Goal: Task Accomplishment & Management: Manage account settings

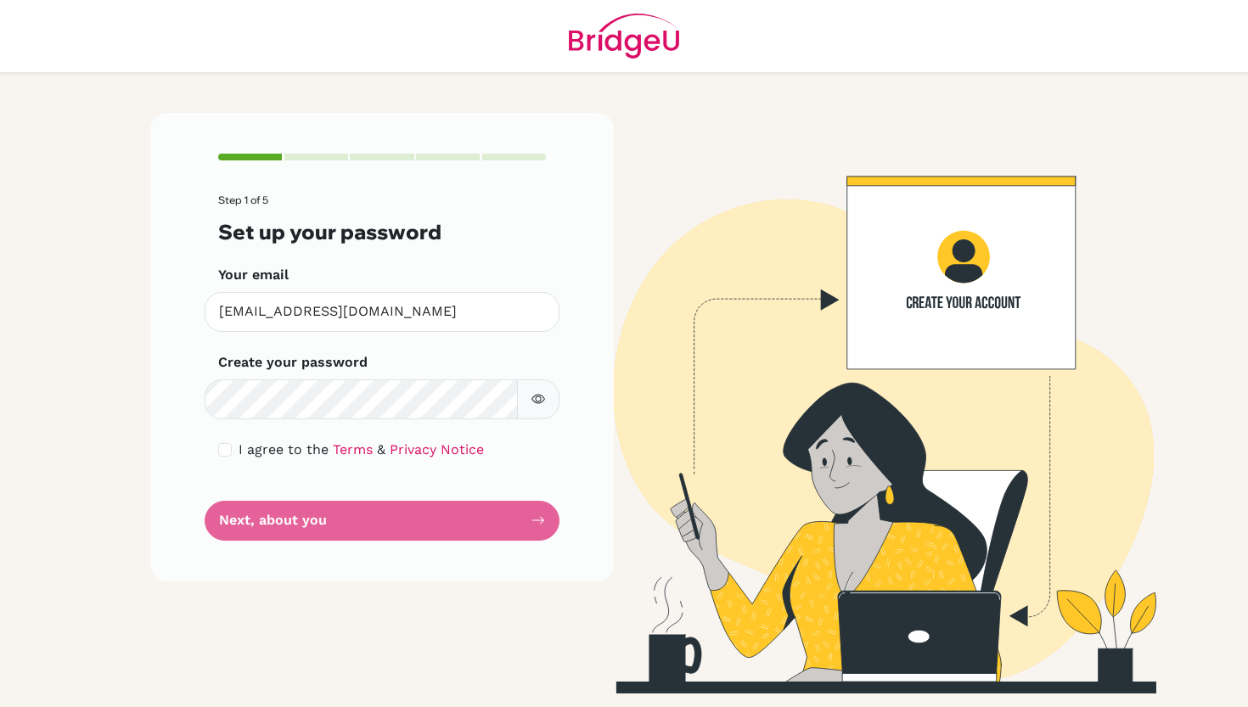
click at [223, 440] on div "I agree to the Terms & Privacy Notice" at bounding box center [382, 450] width 328 height 20
click at [227, 445] on input "checkbox" at bounding box center [225, 450] width 14 height 14
checkbox input "true"
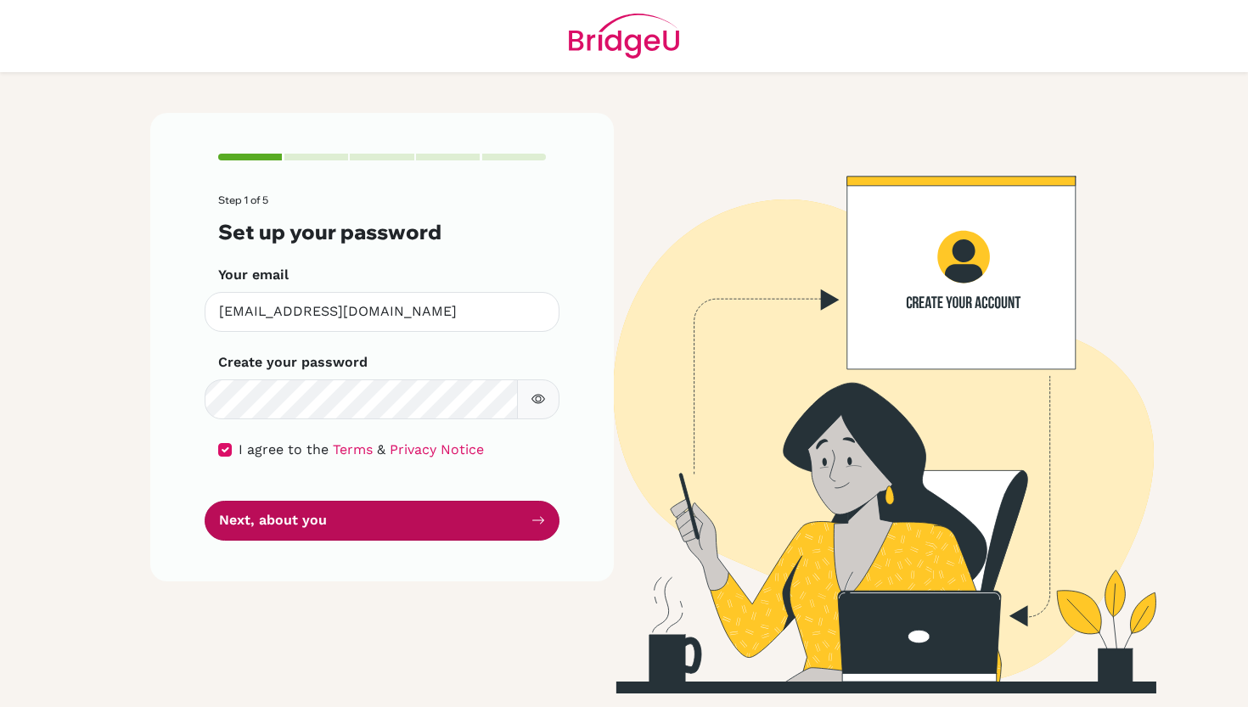
click at [257, 509] on button "Next, about you" at bounding box center [382, 521] width 355 height 40
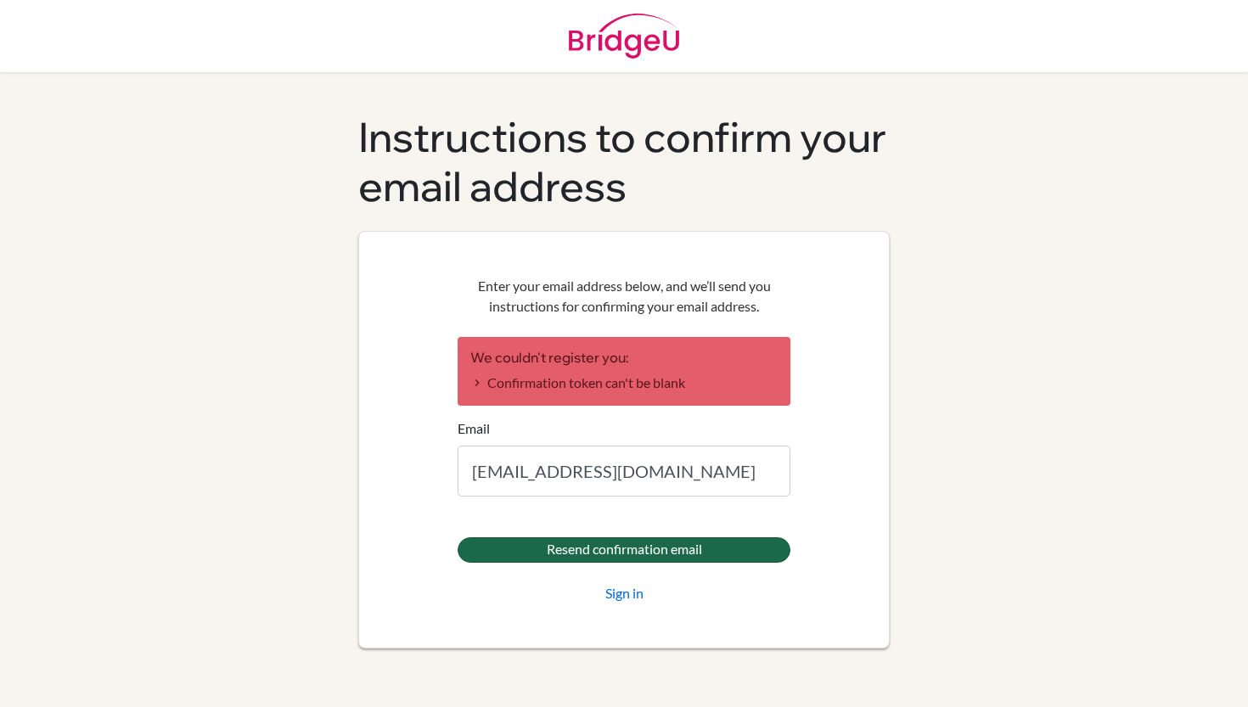
type input "[EMAIL_ADDRESS][DOMAIN_NAME]"
click at [509, 546] on input "Resend confirmation email" at bounding box center [624, 549] width 333 height 25
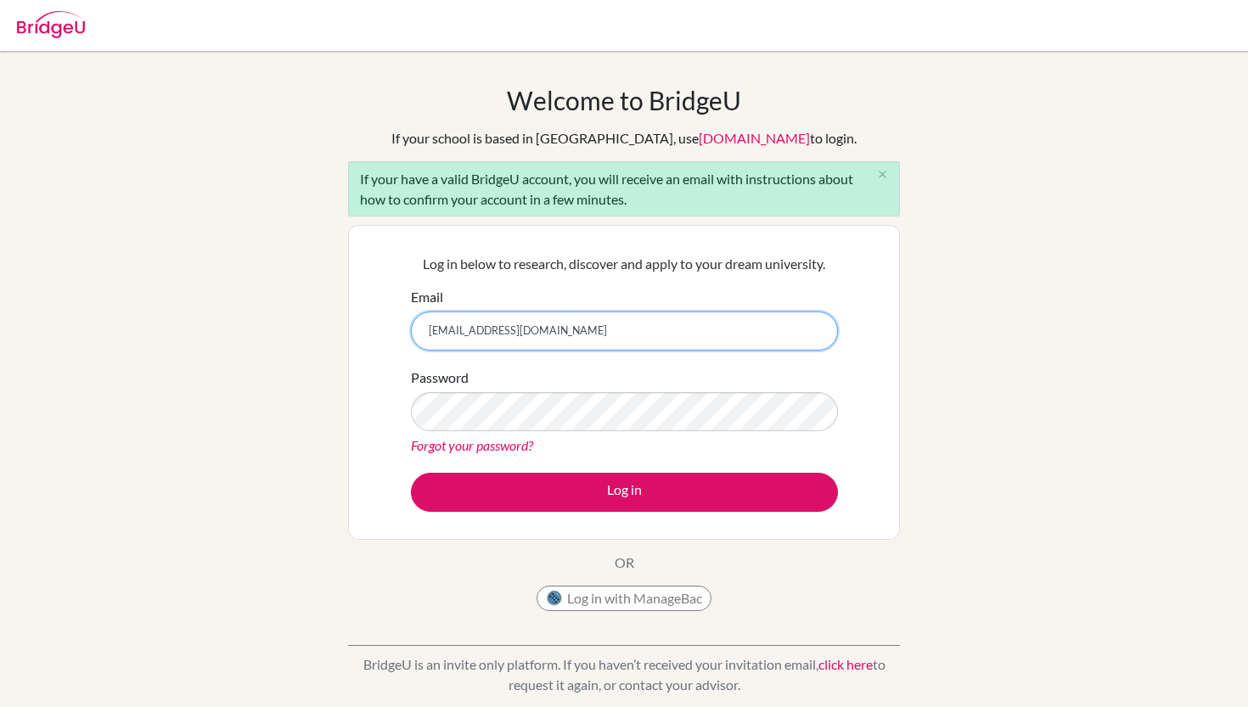
type input "[EMAIL_ADDRESS][DOMAIN_NAME]"
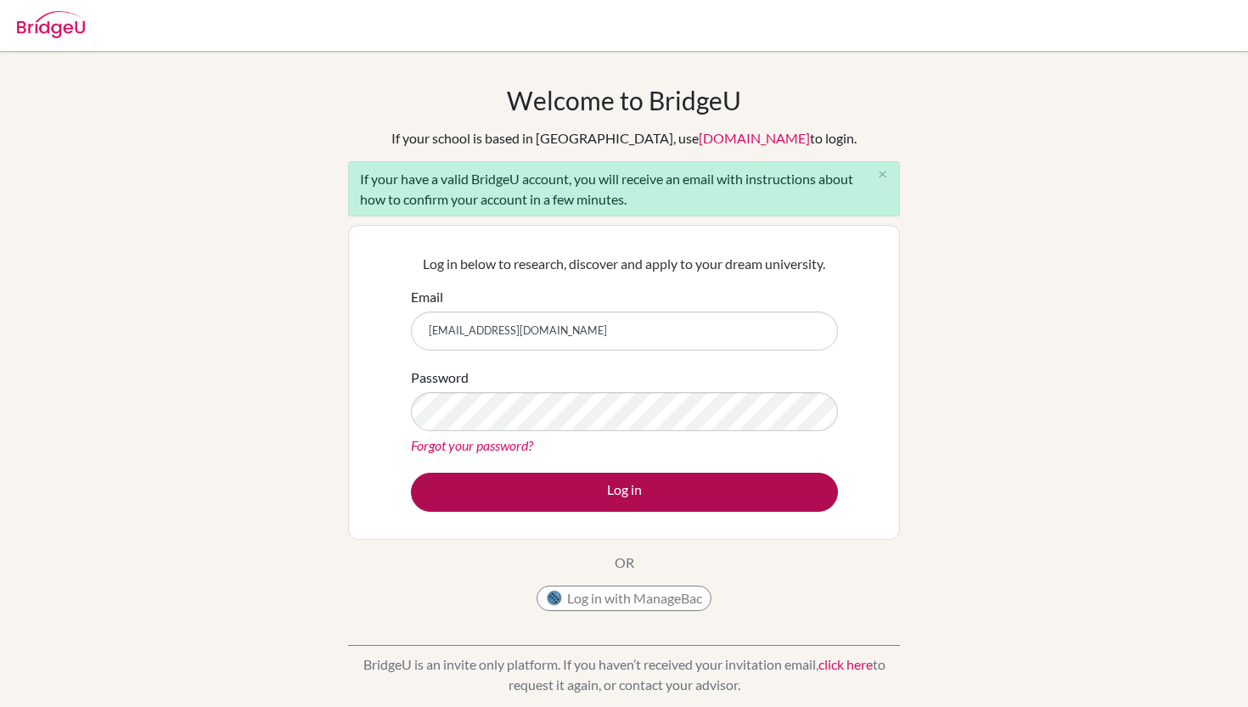
click at [694, 491] on button "Log in" at bounding box center [624, 492] width 427 height 39
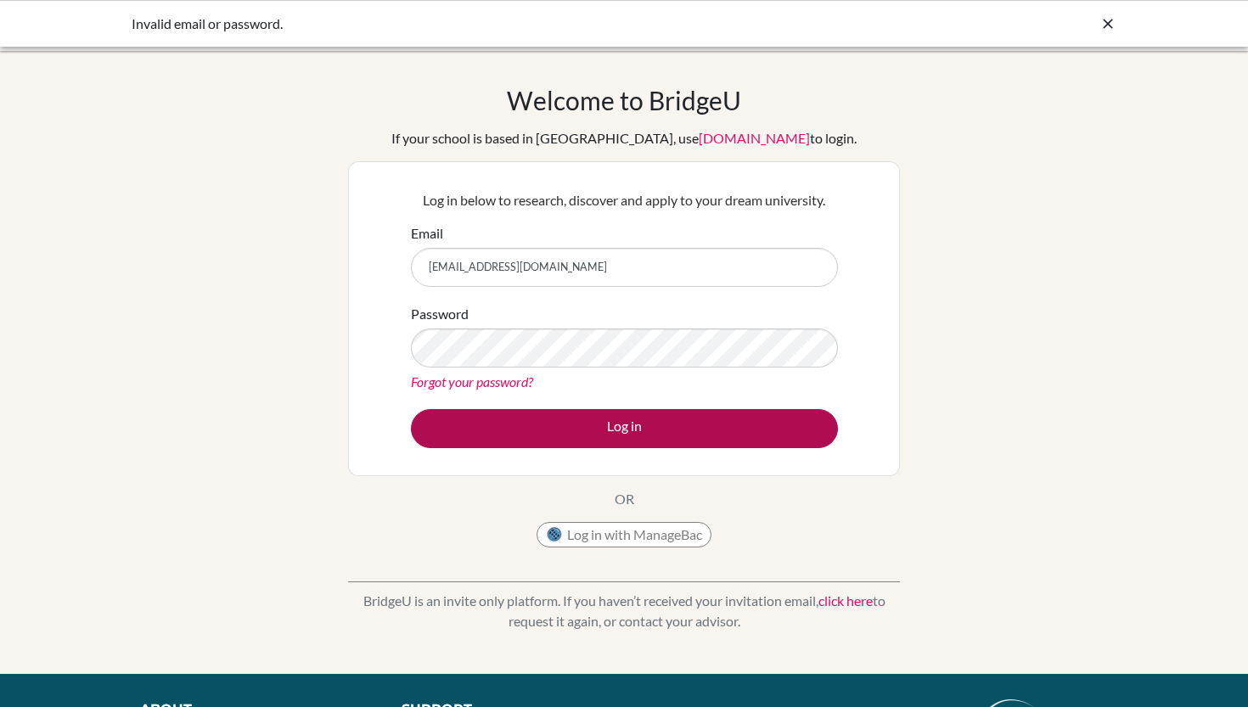
click at [620, 425] on button "Log in" at bounding box center [624, 428] width 427 height 39
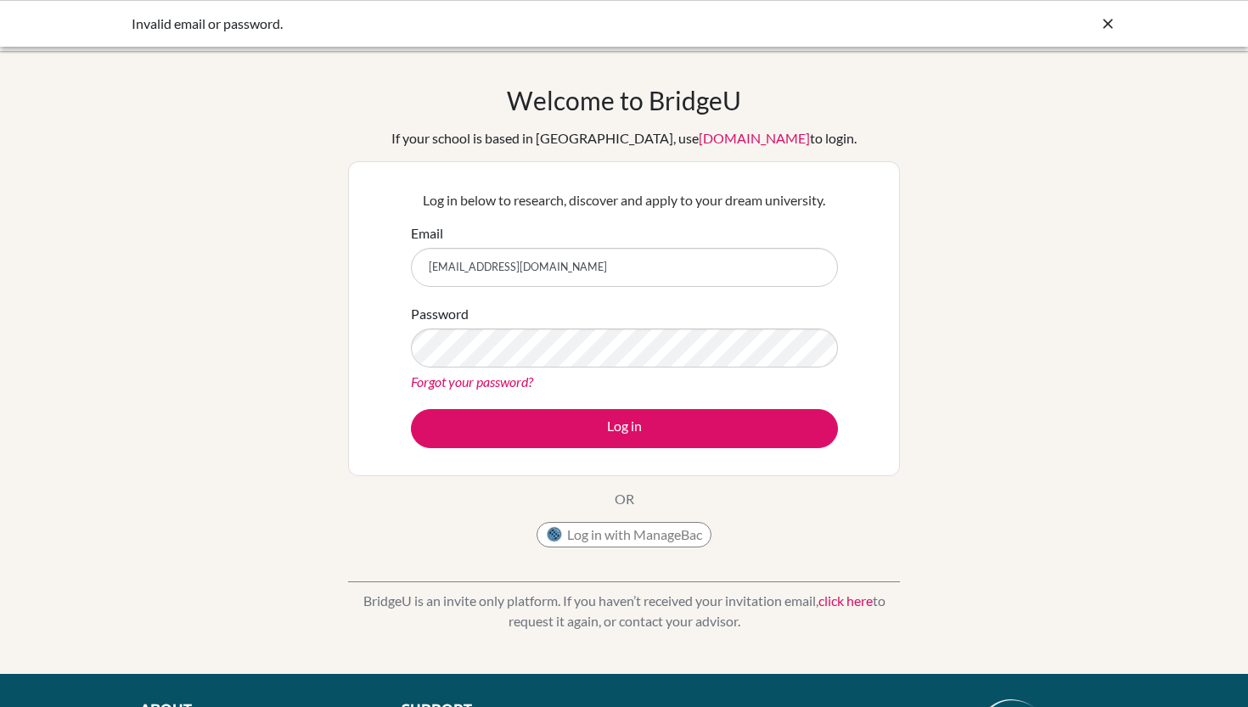
click at [511, 387] on link "Forgot your password?" at bounding box center [472, 382] width 122 height 16
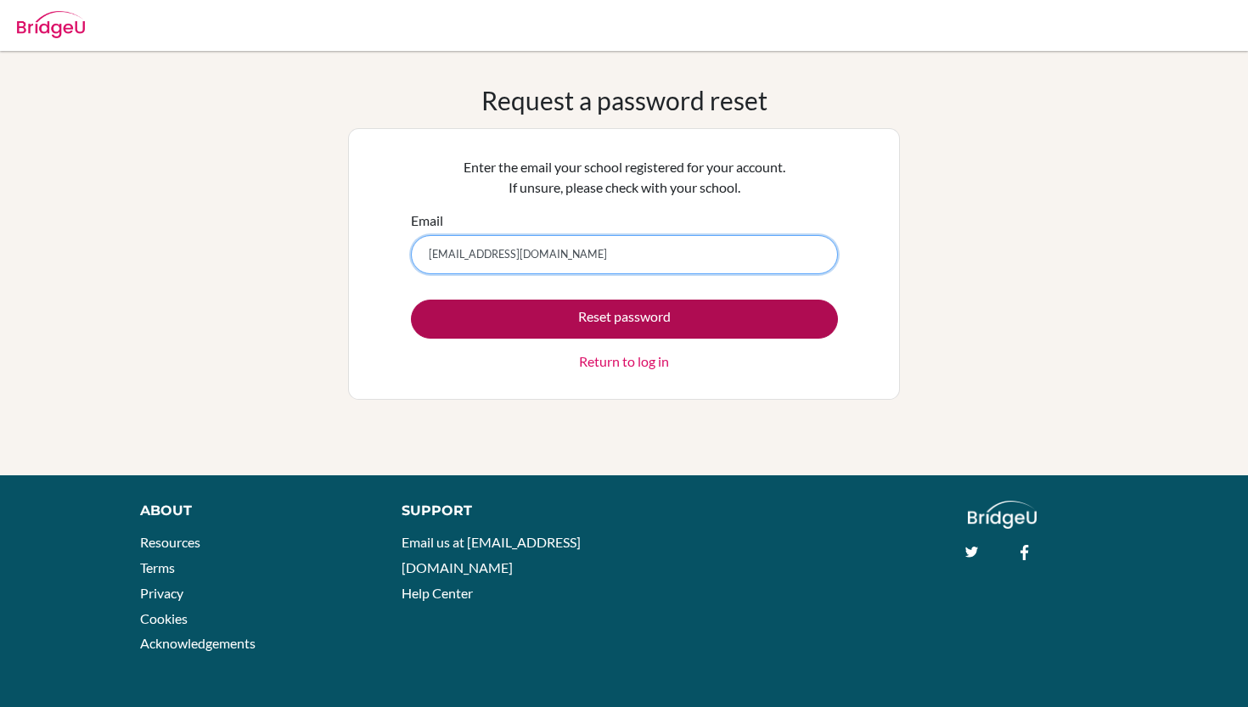
type input "25546@aisa.sch.ae"
click at [610, 321] on button "Reset password" at bounding box center [624, 319] width 427 height 39
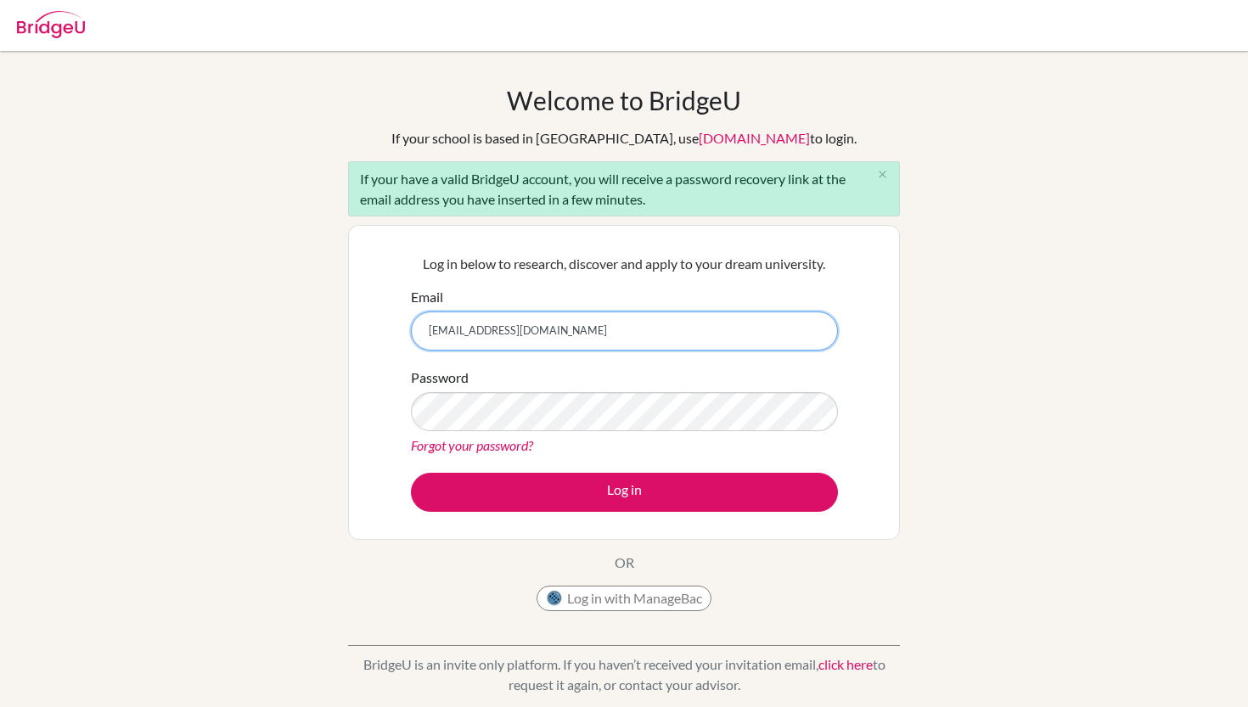
type input "[EMAIL_ADDRESS][DOMAIN_NAME]"
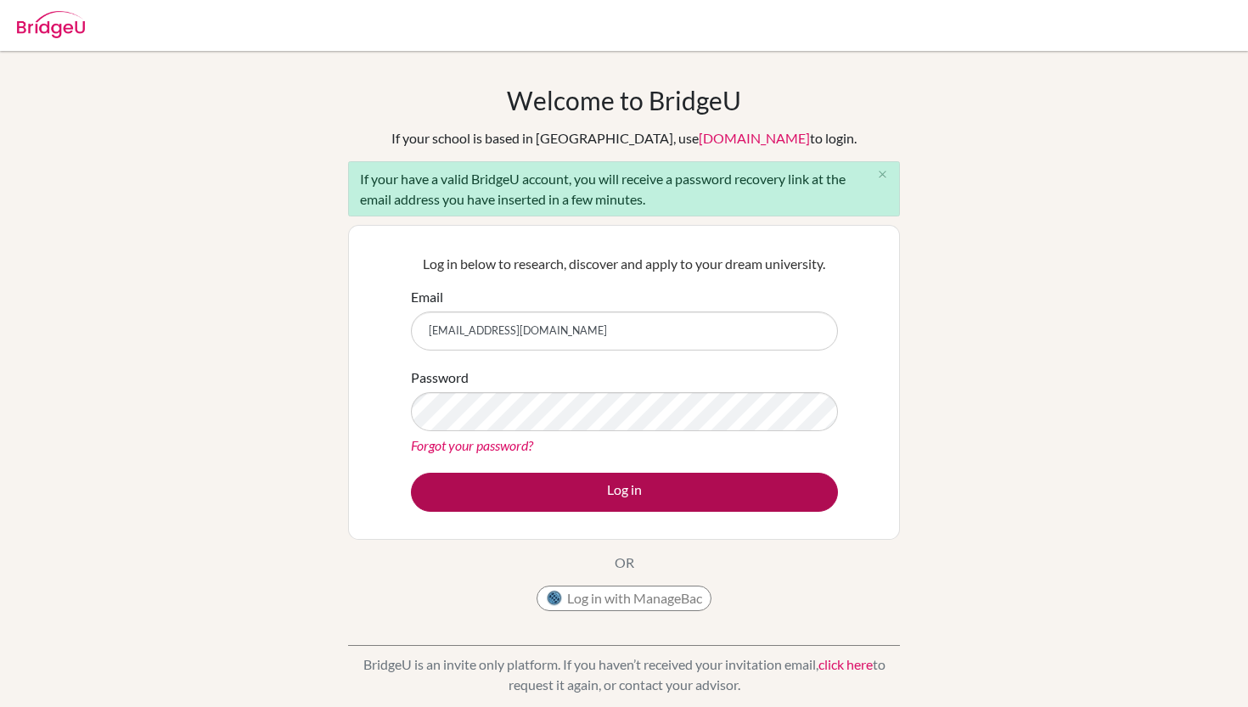
click at [689, 485] on button "Log in" at bounding box center [624, 492] width 427 height 39
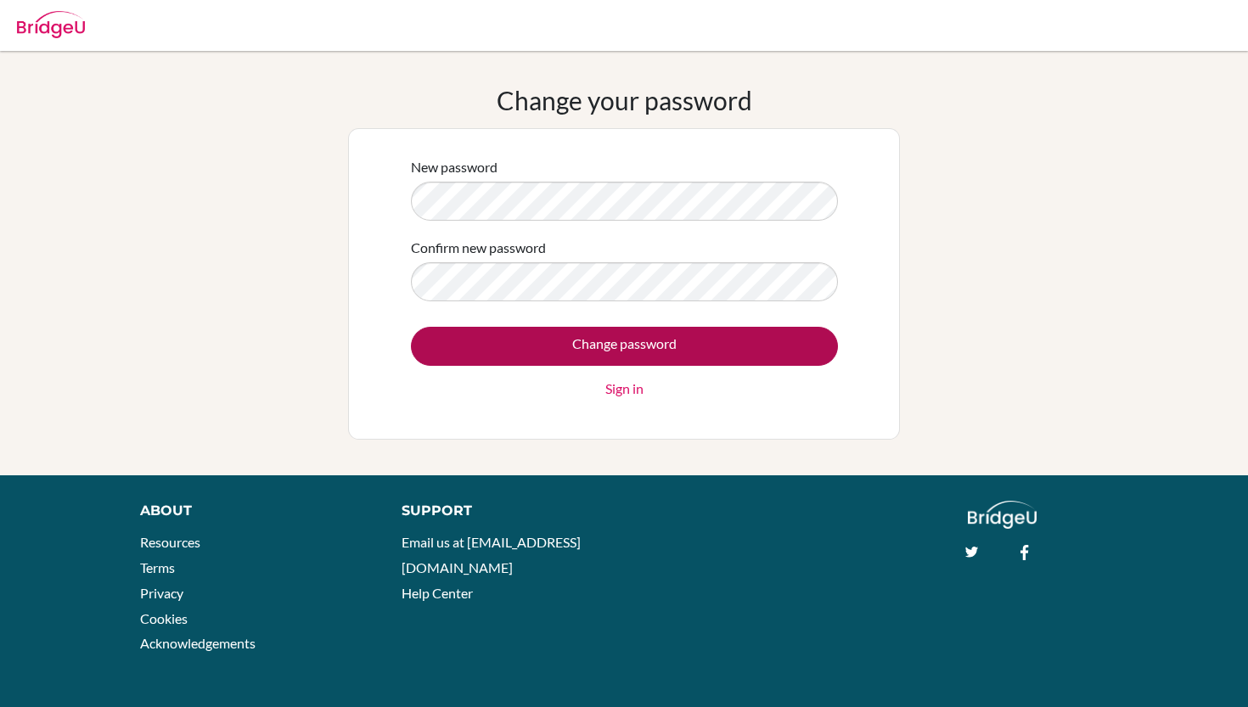
click at [694, 332] on input "Change password" at bounding box center [624, 346] width 427 height 39
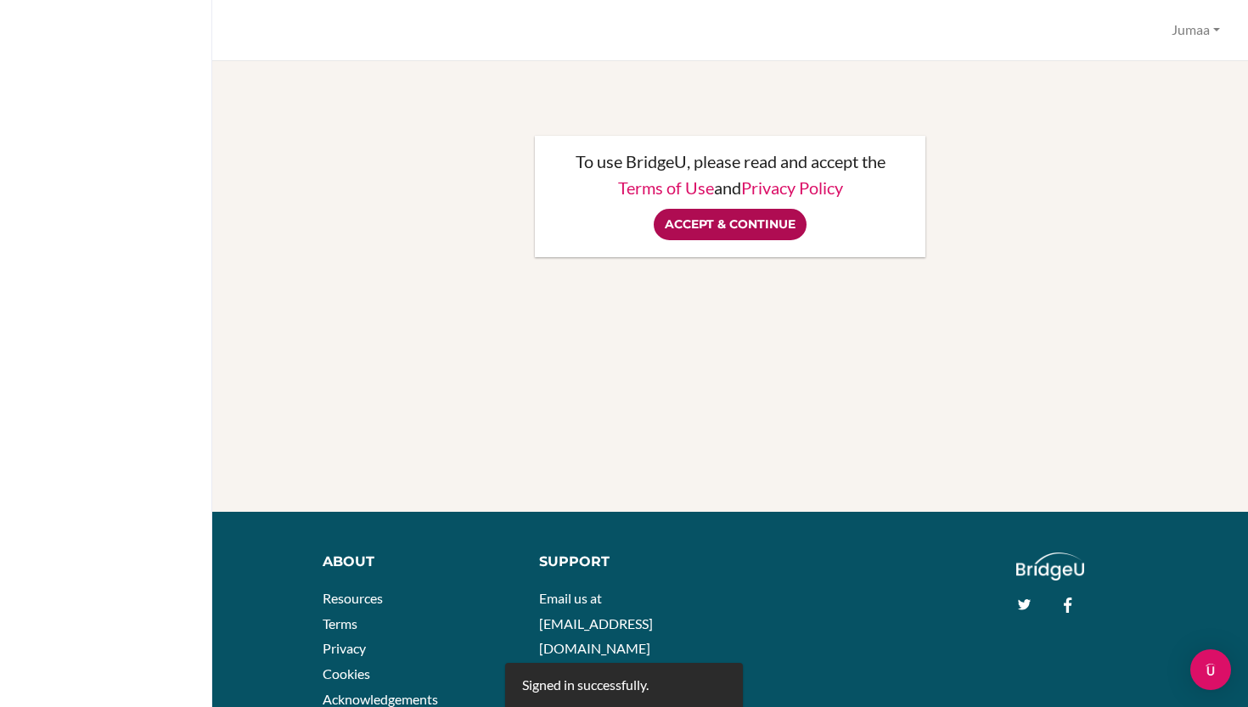
drag, startPoint x: 0, startPoint y: 0, endPoint x: 743, endPoint y: 227, distance: 776.8
click at [743, 227] on div "To use BridgeU, please read and accept the Terms of Use and Privacy Policy Acce…" at bounding box center [730, 297] width 995 height 431
click at [743, 227] on input "Accept & Continue" at bounding box center [730, 224] width 153 height 31
